Goal: Task Accomplishment & Management: Manage account settings

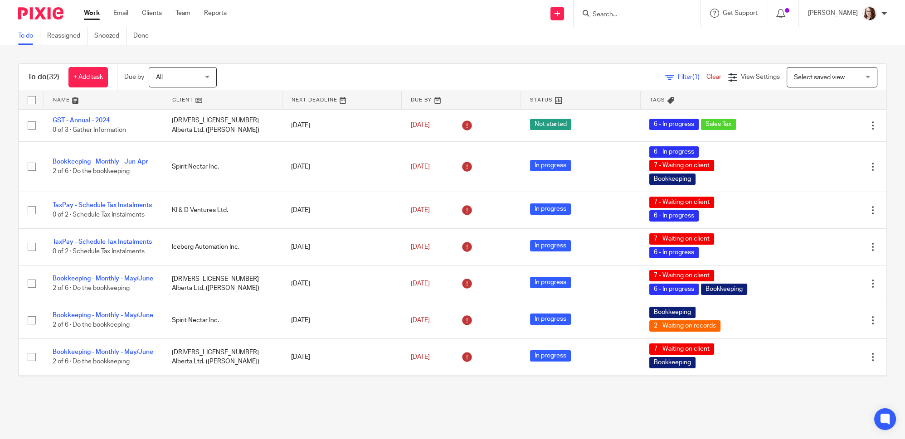
click at [195, 103] on link at bounding box center [222, 100] width 119 height 18
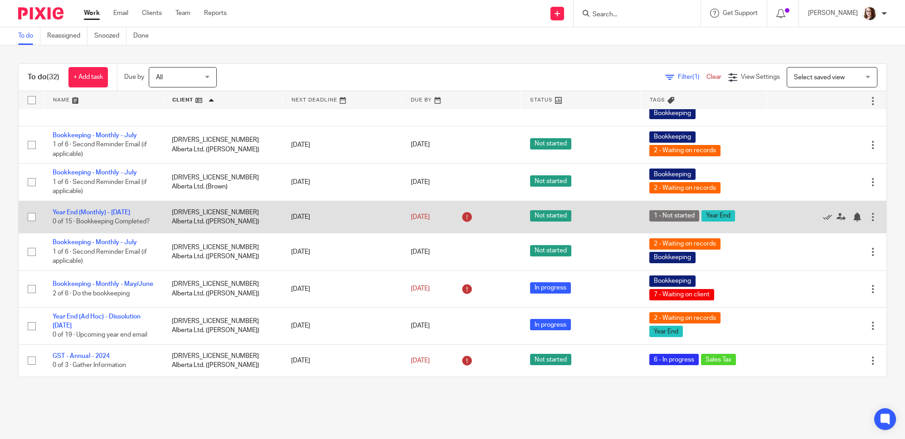
scroll to position [82, 0]
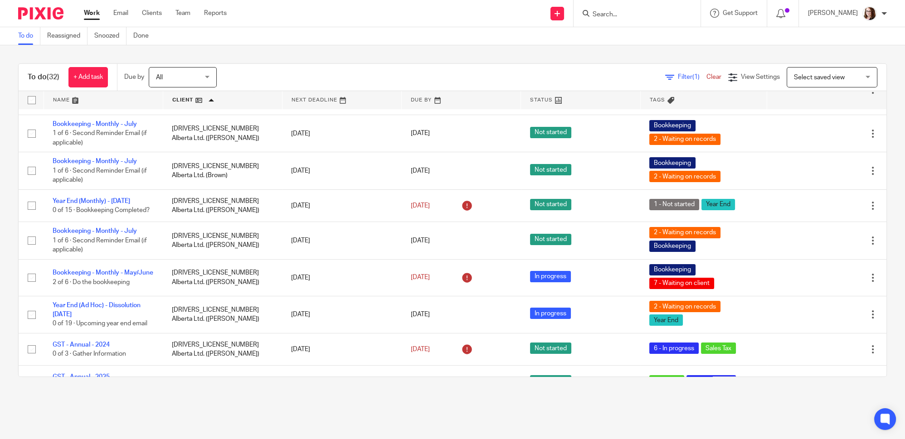
click at [292, 419] on main "To do Reassigned Snoozed Done To do (32) + Add task Due by All All Today Tomorr…" at bounding box center [452, 219] width 905 height 439
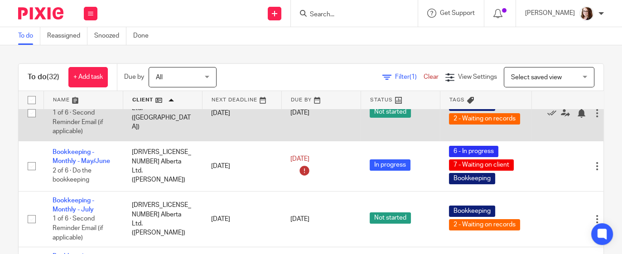
scroll to position [0, 0]
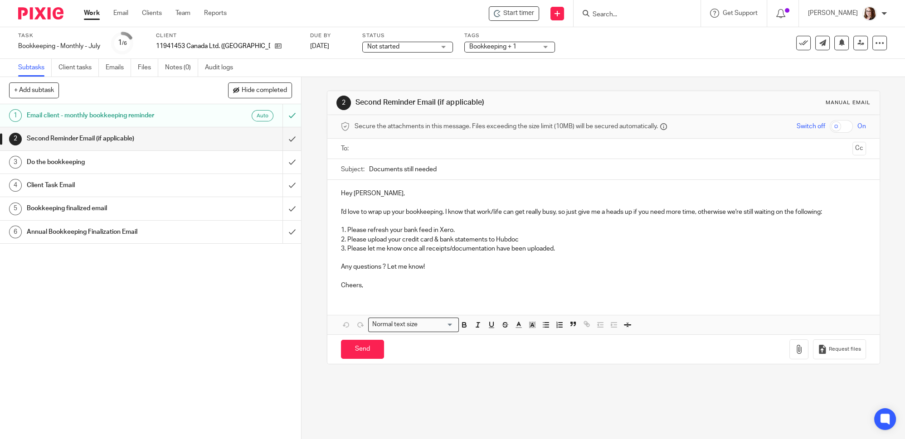
click at [469, 49] on span "Bookkeeping + 1" at bounding box center [492, 47] width 47 height 6
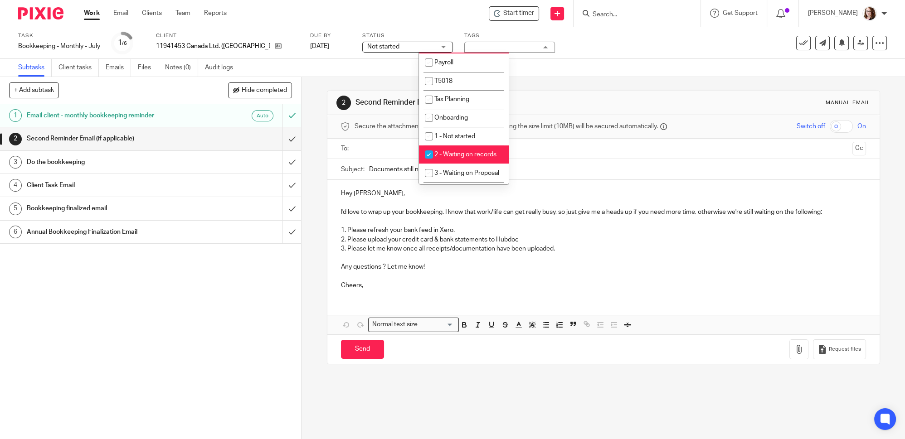
scroll to position [206, 0]
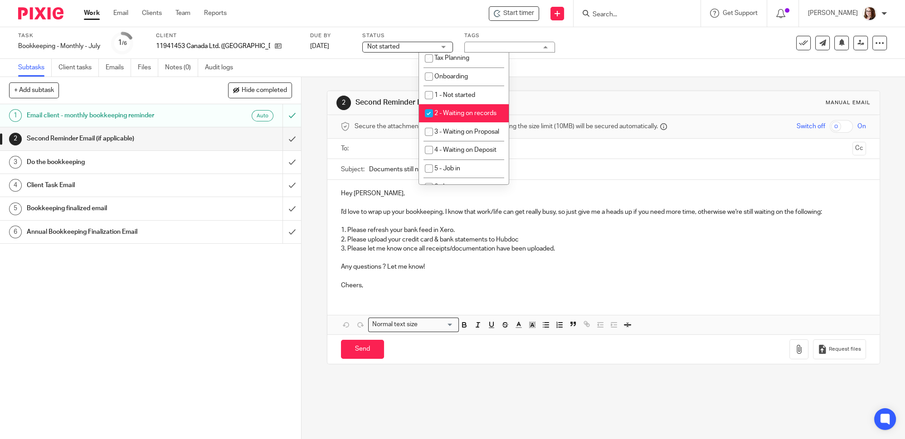
click at [474, 114] on span "2 - Waiting on records" at bounding box center [465, 113] width 62 height 6
checkbox input "false"
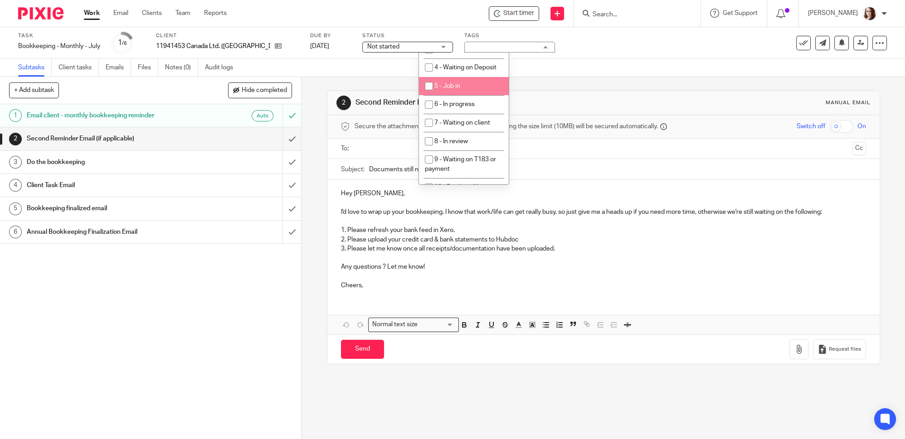
click at [470, 96] on li "5 - Job in" at bounding box center [464, 86] width 90 height 19
checkbox input "true"
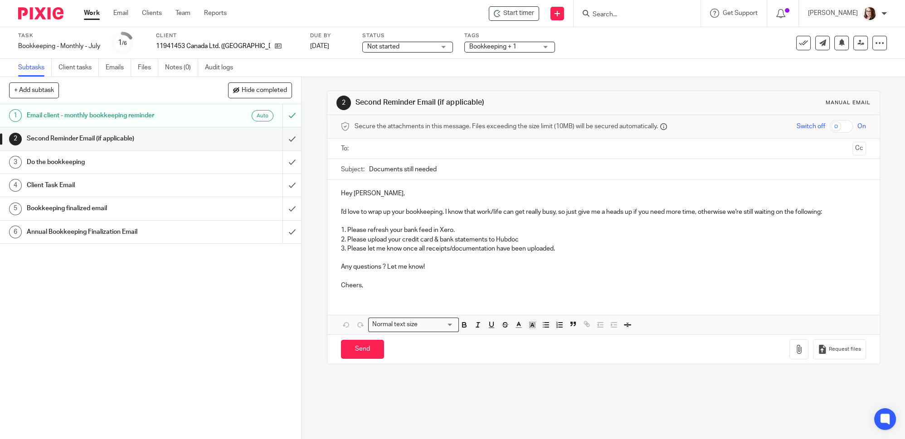
click at [553, 52] on div "Task Bookkeeping - Monthly - July Save Bookkeeping - Monthly - July 1 /6 Client…" at bounding box center [380, 43] width 724 height 22
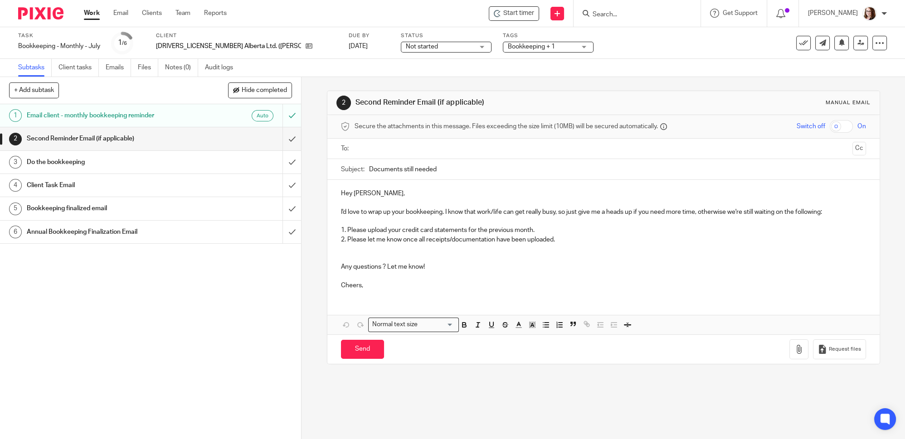
click at [503, 52] on div "Bookkeeping + 1" at bounding box center [548, 47] width 91 height 11
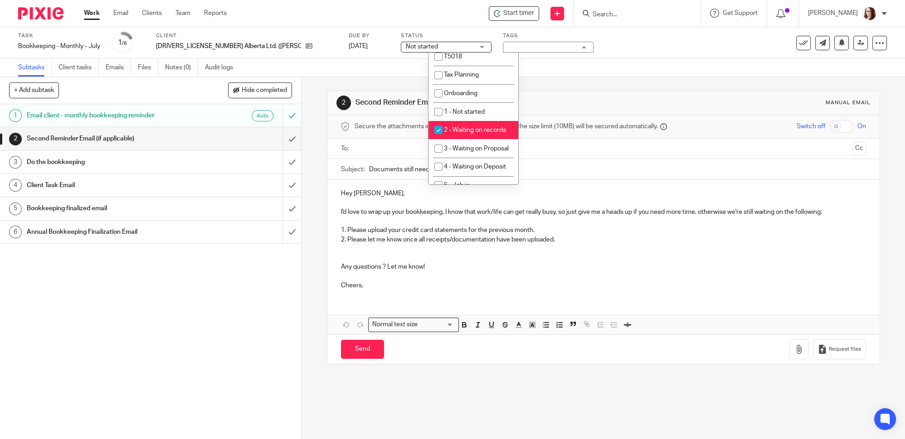
scroll to position [206, 0]
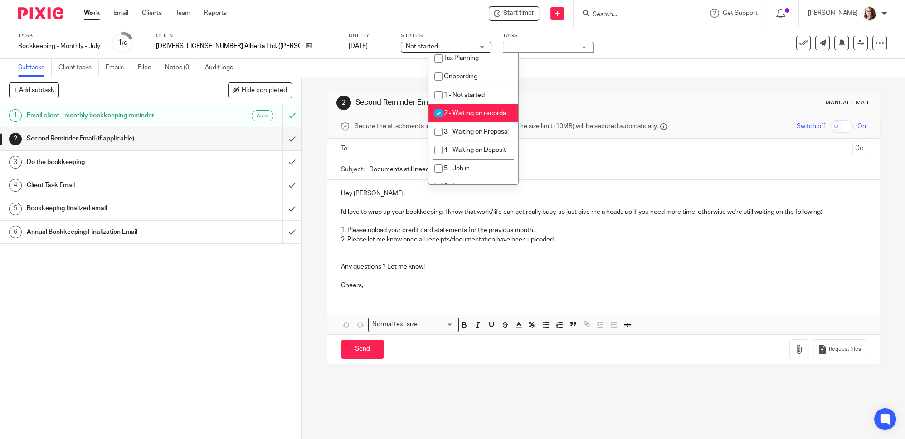
drag, startPoint x: 461, startPoint y: 115, endPoint x: 650, endPoint y: 49, distance: 199.7
click at [650, 49] on div "Task Bookkeeping - Monthly - July Save Bookkeeping - Monthly - July 1 /6 Client…" at bounding box center [380, 43] width 724 height 22
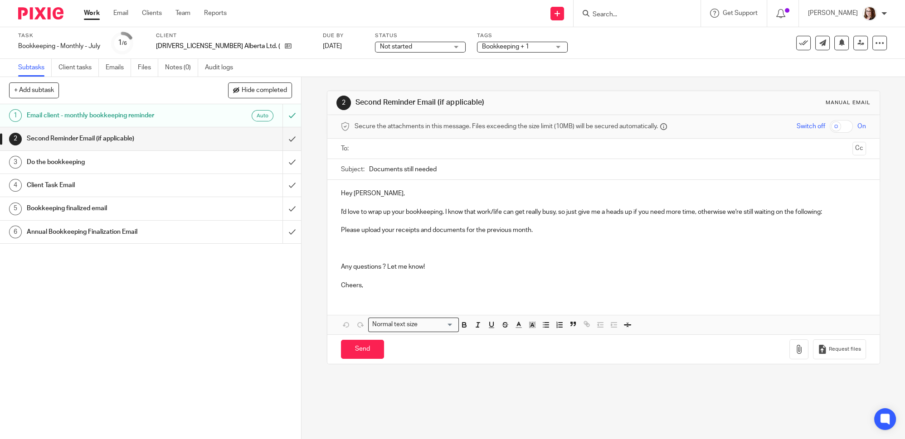
click at [482, 49] on span "Bookkeeping + 1" at bounding box center [505, 47] width 47 height 6
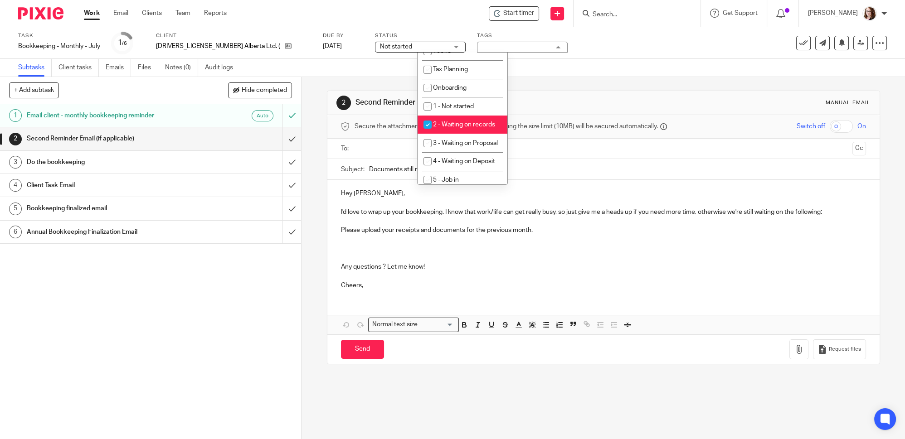
scroll to position [206, 0]
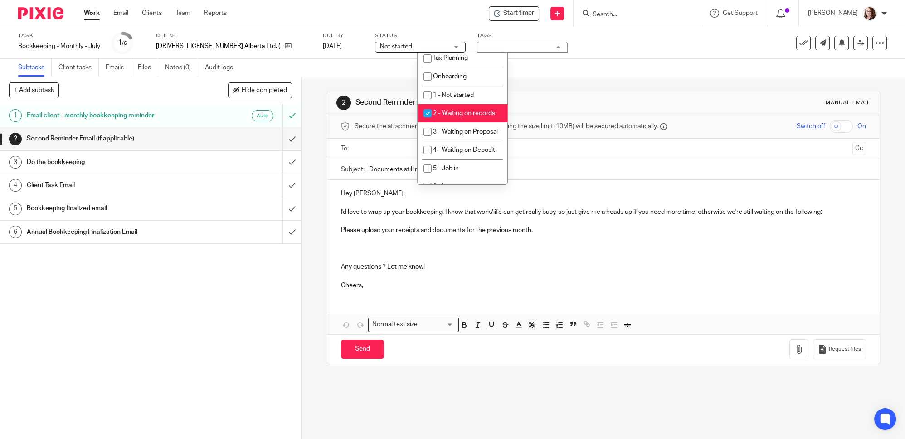
click at [472, 108] on li "2 - Waiting on records" at bounding box center [463, 113] width 90 height 19
checkbox input "false"
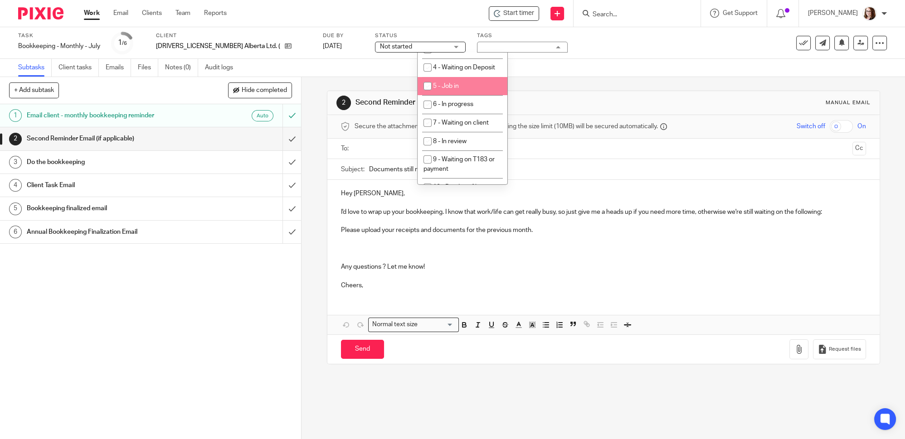
click at [470, 96] on li "5 - Job in" at bounding box center [463, 86] width 90 height 19
checkbox input "true"
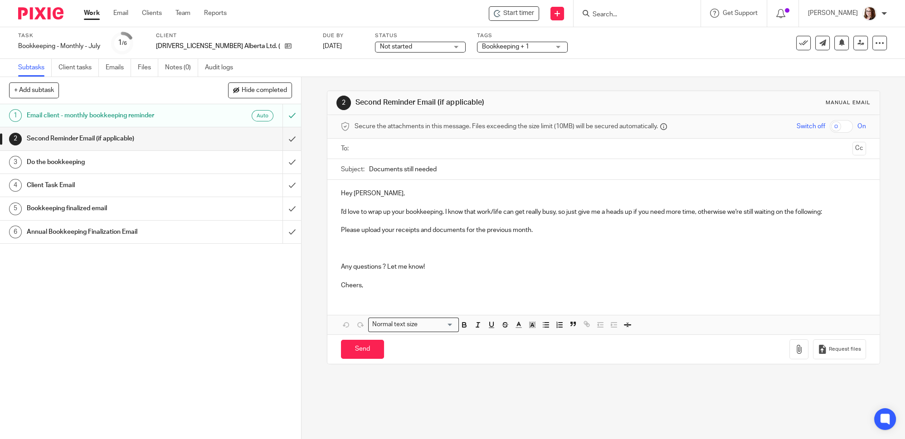
click at [563, 30] on div "Task Bookkeeping - Monthly - July Save Bookkeeping - Monthly - July 1 /6 Client…" at bounding box center [452, 43] width 905 height 32
click at [458, 48] on span "Bookkeeping + 1" at bounding box center [457, 47] width 47 height 6
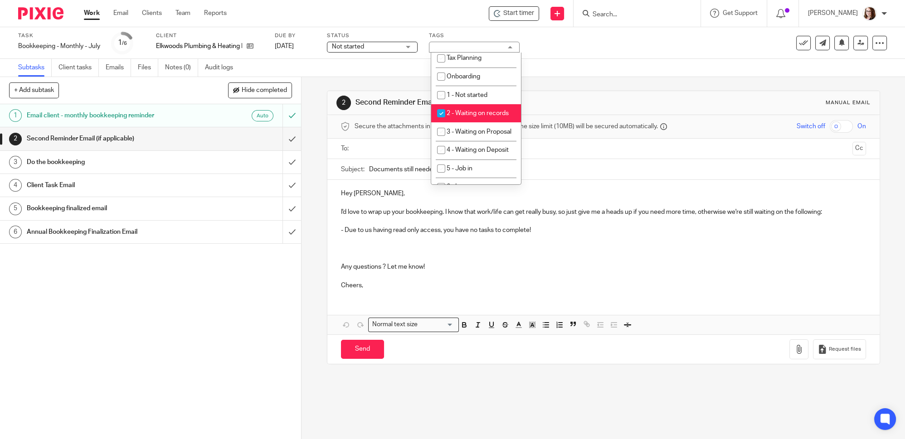
click at [475, 117] on li "2 - Waiting on records" at bounding box center [476, 113] width 90 height 19
checkbox input "false"
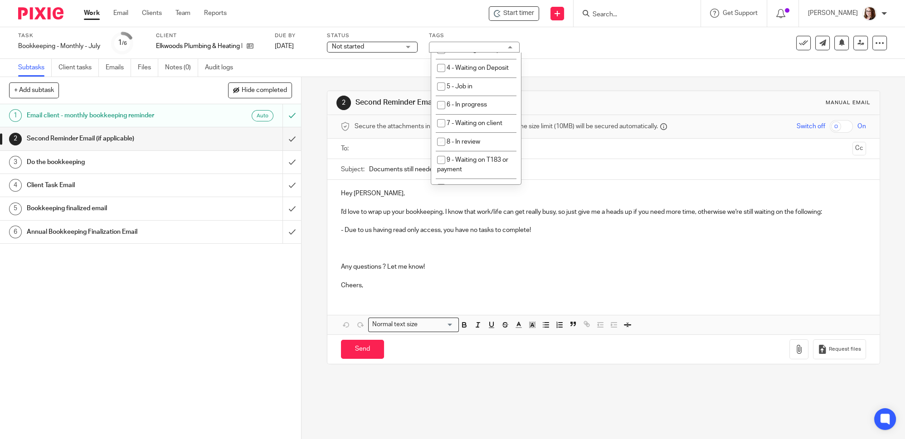
scroll to position [288, 0]
click at [470, 96] on li "5 - Job in" at bounding box center [476, 86] width 90 height 19
checkbox input "true"
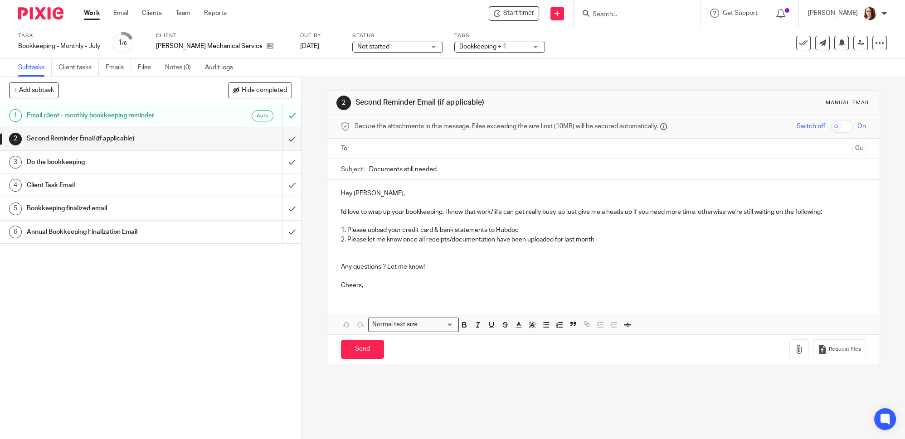
click at [467, 50] on span "Bookkeeping + 1" at bounding box center [493, 47] width 68 height 10
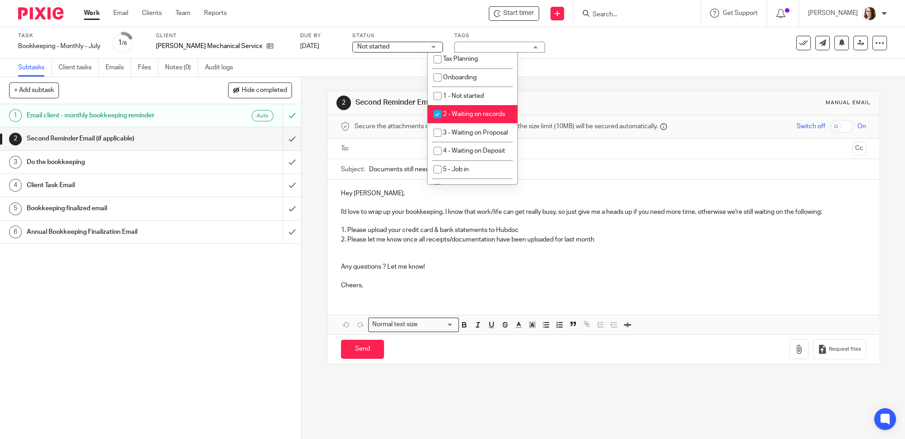
scroll to position [206, 0]
click at [467, 116] on li "2 - Waiting on records" at bounding box center [473, 113] width 90 height 19
checkbox input "false"
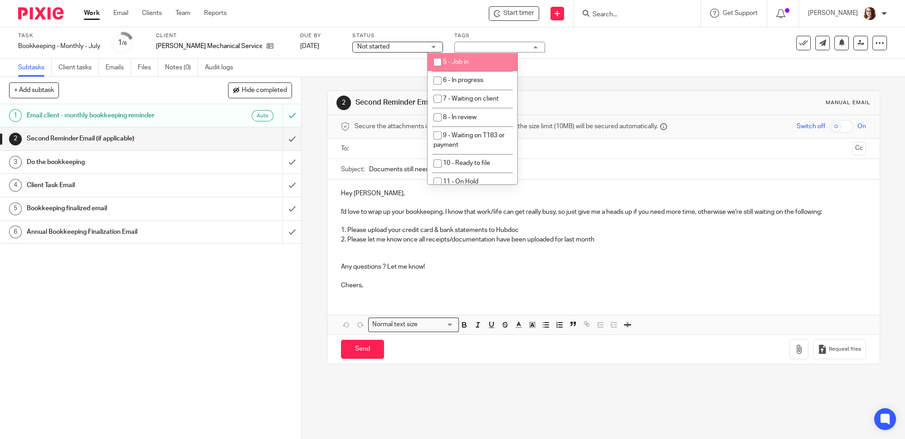
scroll to position [330, 0]
click at [457, 48] on span "5 - Job in" at bounding box center [456, 45] width 26 height 6
checkbox input "true"
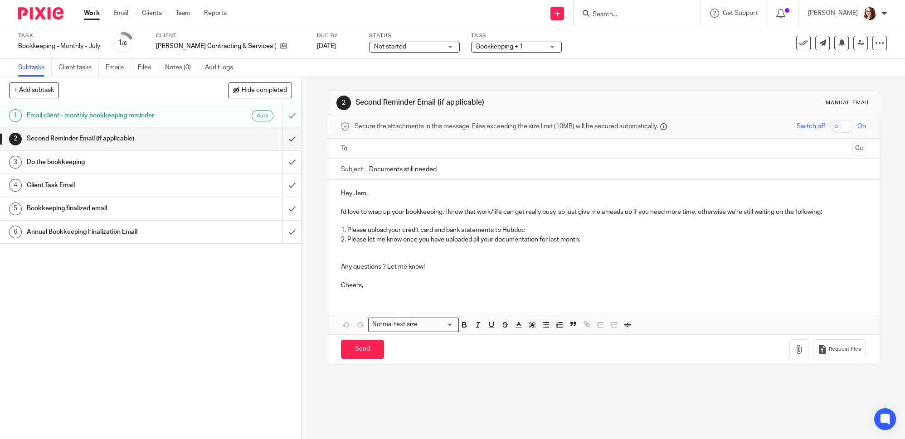
click at [476, 42] on span "Bookkeeping + 1" at bounding box center [510, 47] width 68 height 10
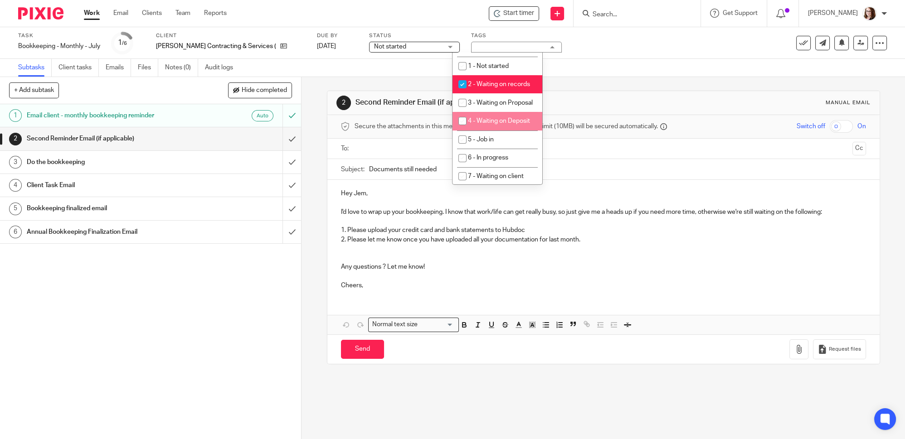
scroll to position [247, 0]
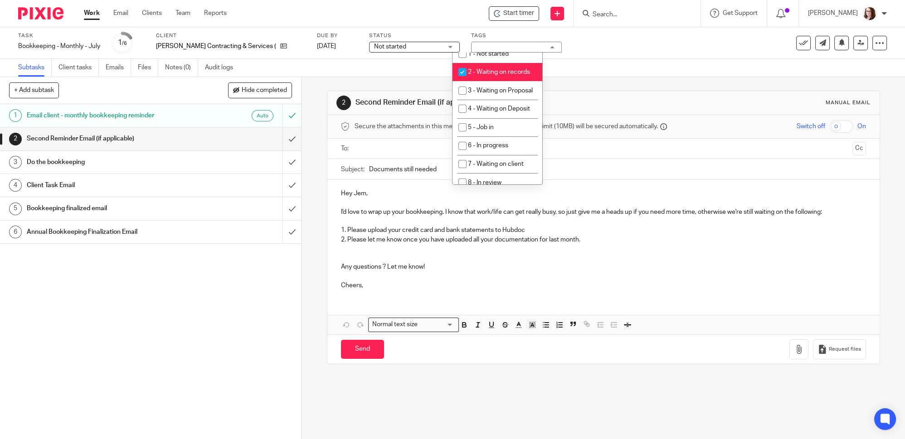
click at [497, 77] on li "2 - Waiting on records" at bounding box center [497, 72] width 90 height 19
checkbox input "false"
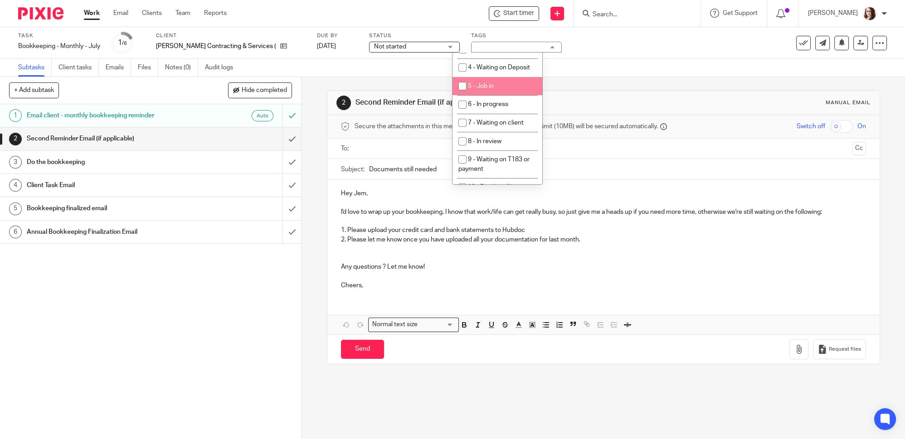
click at [501, 96] on li "5 - Job in" at bounding box center [497, 86] width 90 height 19
checkbox input "true"
